Goal: Task Accomplishment & Management: Manage account settings

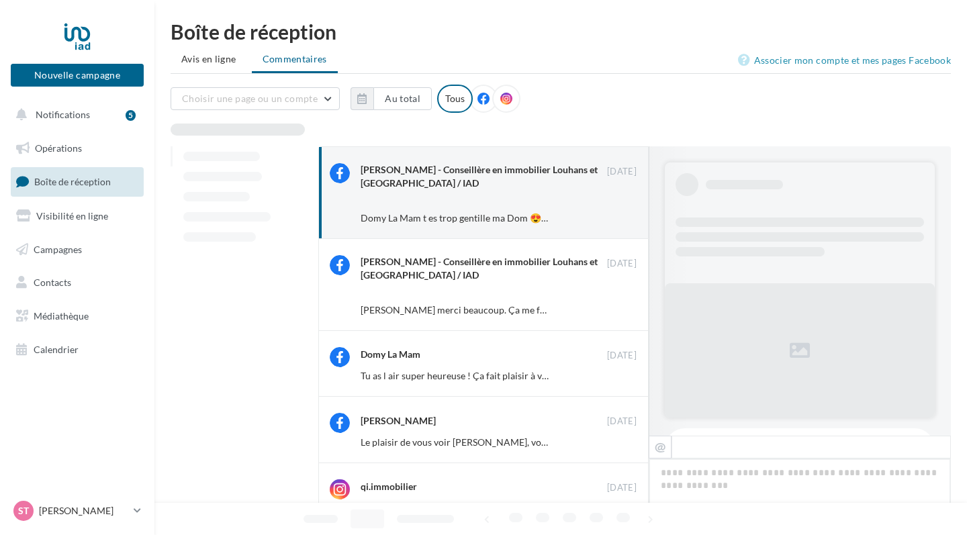
scroll to position [477, 0]
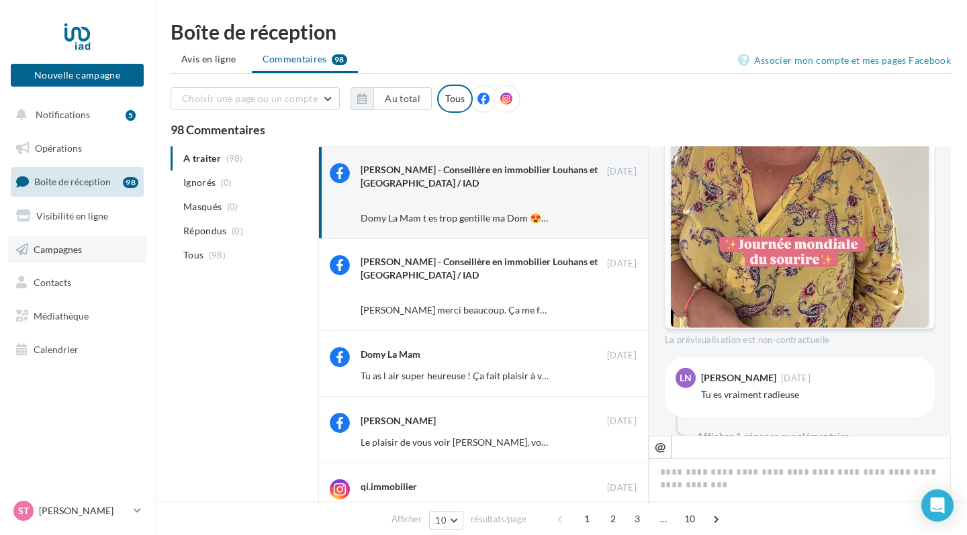
click at [64, 244] on span "Campagnes" at bounding box center [58, 248] width 48 height 11
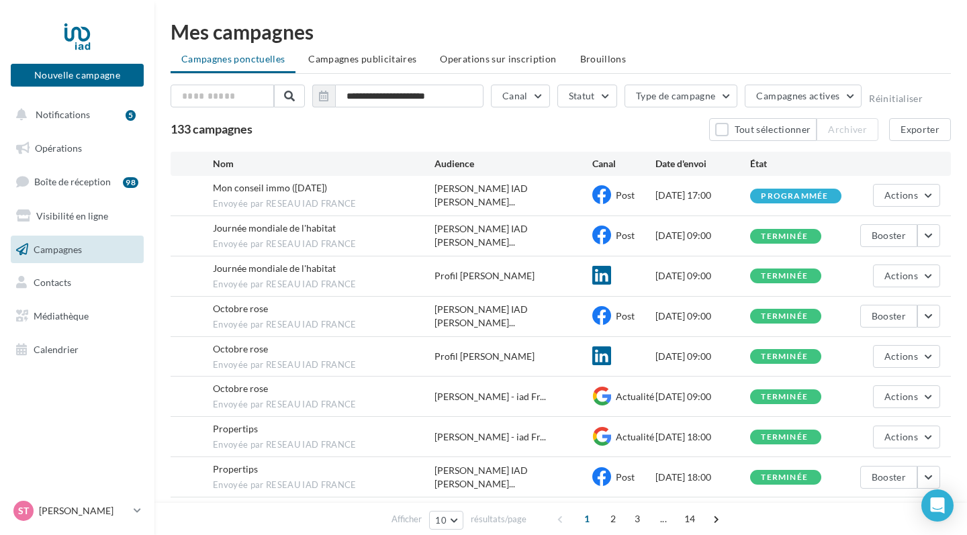
click at [261, 62] on ul "Campagnes ponctuelles Campagnes publicitaires Operations sur inscription Brouil…" at bounding box center [561, 60] width 780 height 27
click at [342, 56] on span "Campagnes publicitaires" at bounding box center [362, 58] width 108 height 11
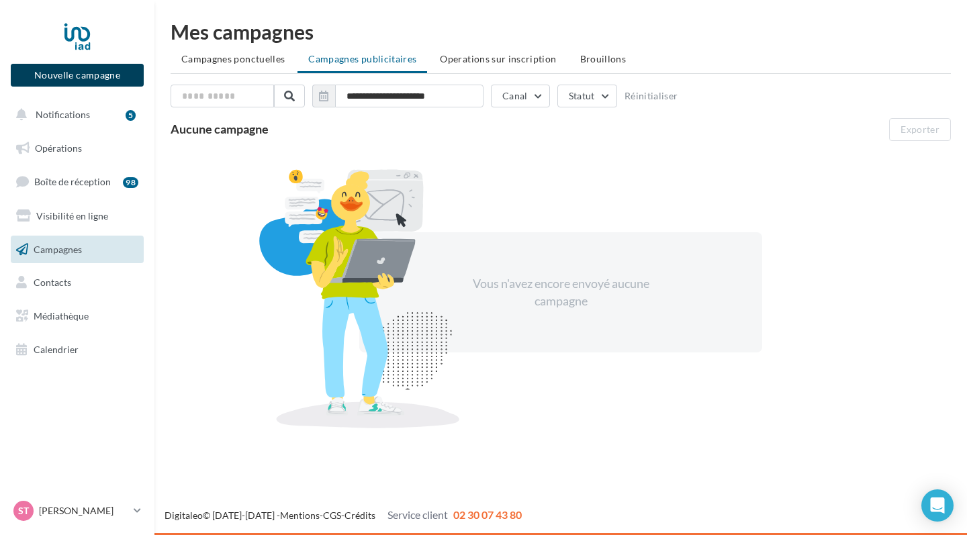
click at [103, 75] on button "Nouvelle campagne" at bounding box center [77, 75] width 133 height 23
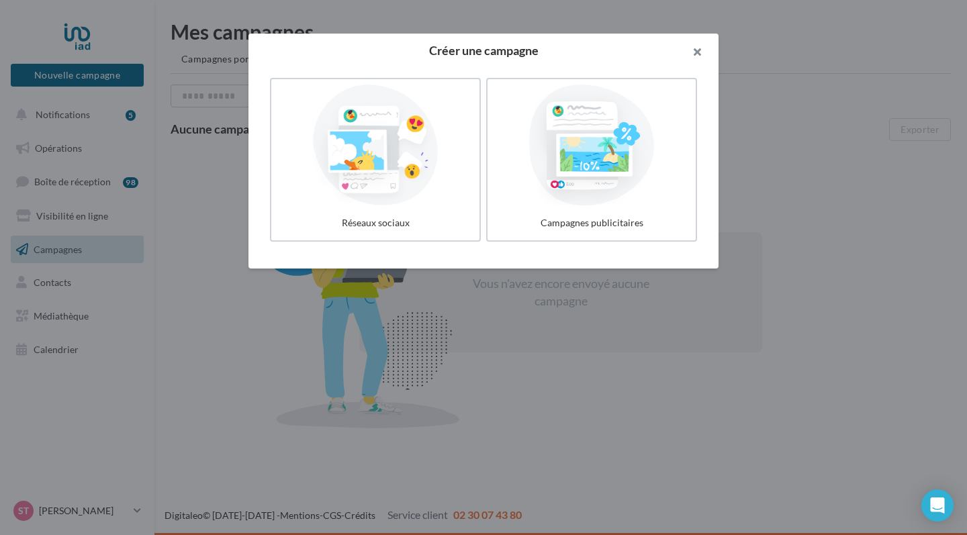
click at [696, 48] on button "button" at bounding box center [692, 54] width 54 height 40
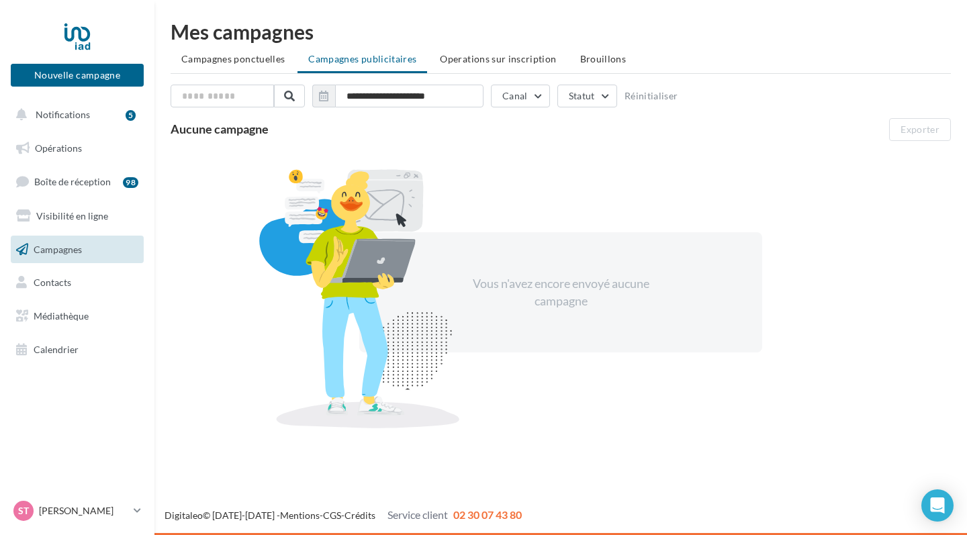
click at [70, 252] on span "Campagnes" at bounding box center [58, 248] width 48 height 11
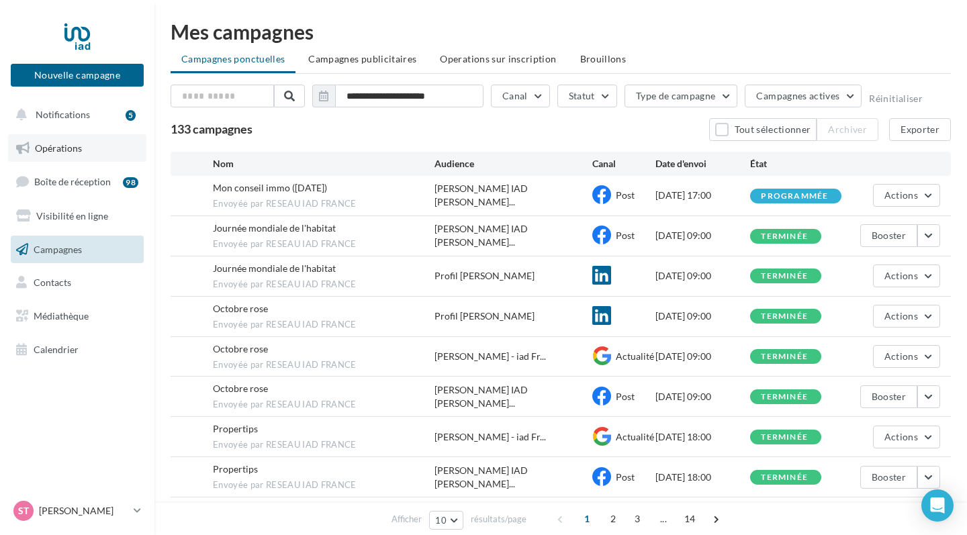
click at [67, 149] on span "Opérations" at bounding box center [58, 147] width 47 height 11
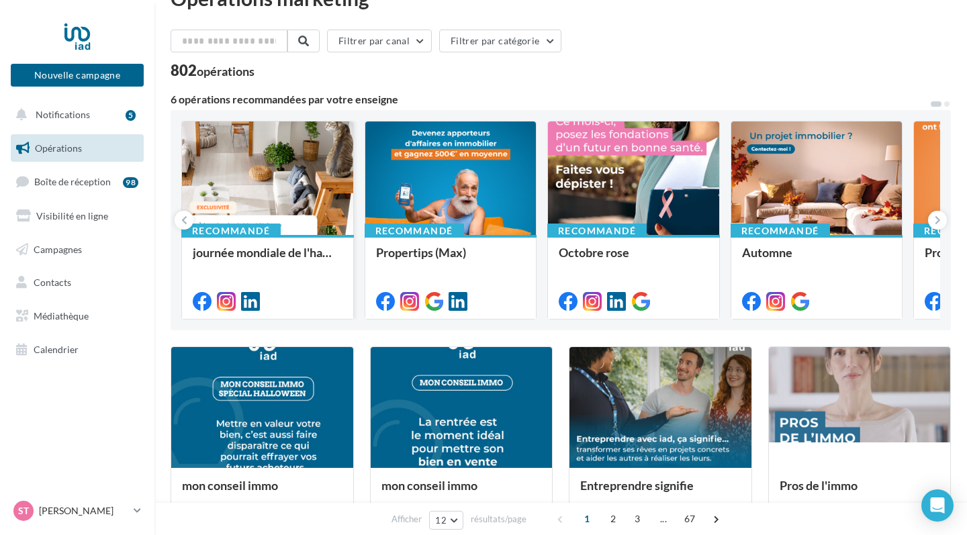
scroll to position [35, 0]
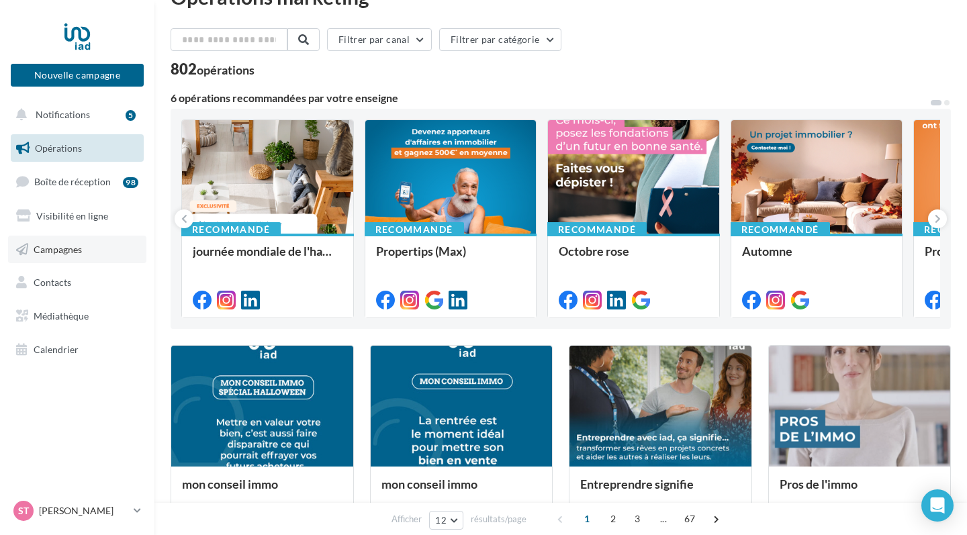
click at [59, 246] on span "Campagnes" at bounding box center [58, 248] width 48 height 11
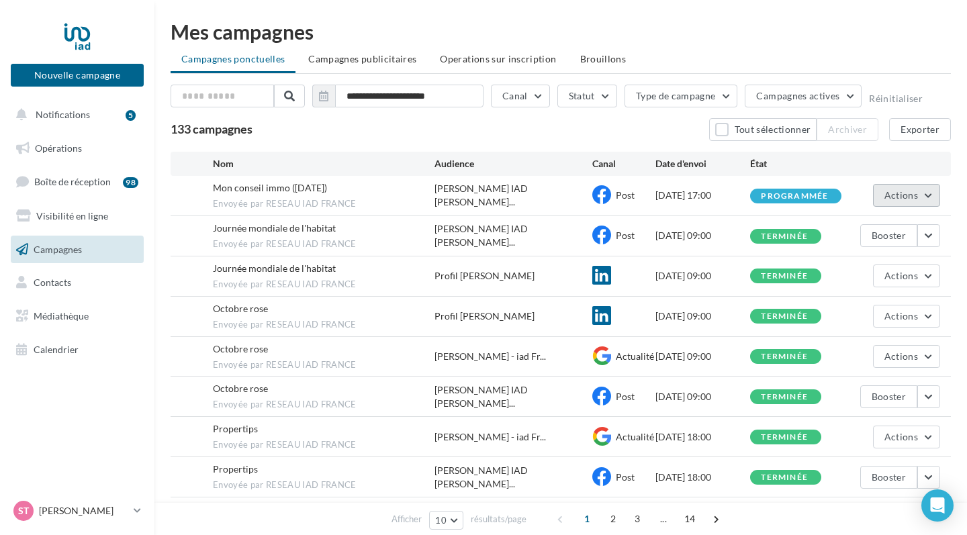
click at [928, 195] on button "Actions" at bounding box center [906, 195] width 67 height 23
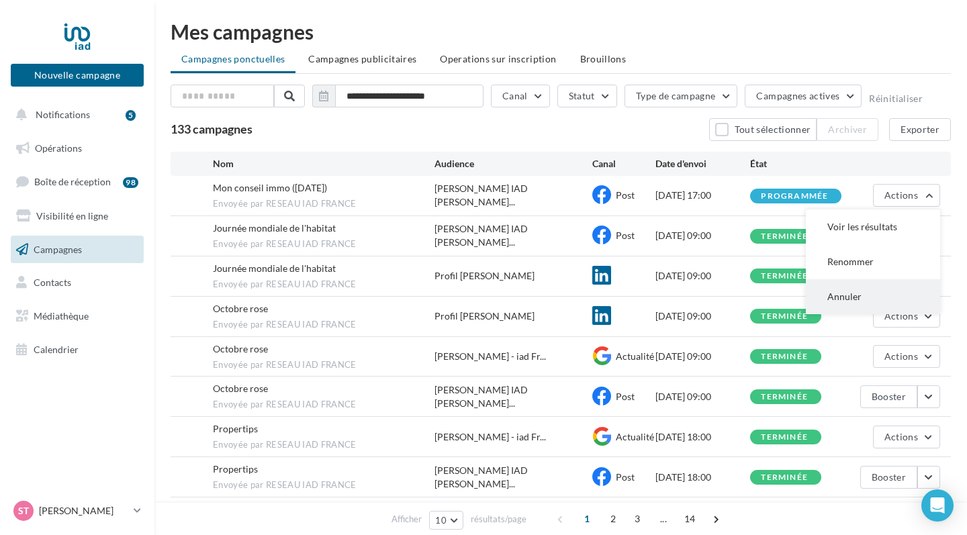
click at [839, 298] on button "Annuler" at bounding box center [873, 296] width 134 height 35
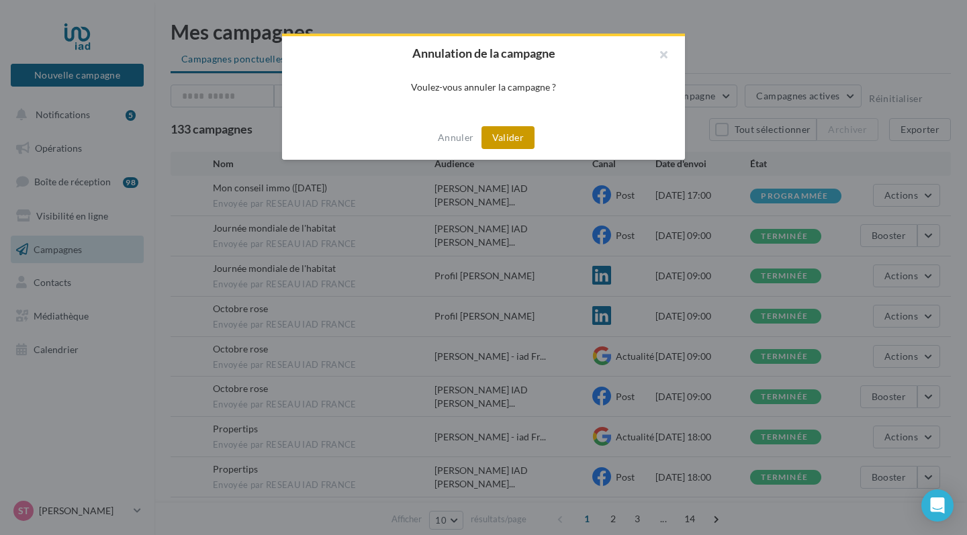
click at [501, 140] on button "Valider" at bounding box center [507, 137] width 53 height 23
